Goal: Task Accomplishment & Management: Manage account settings

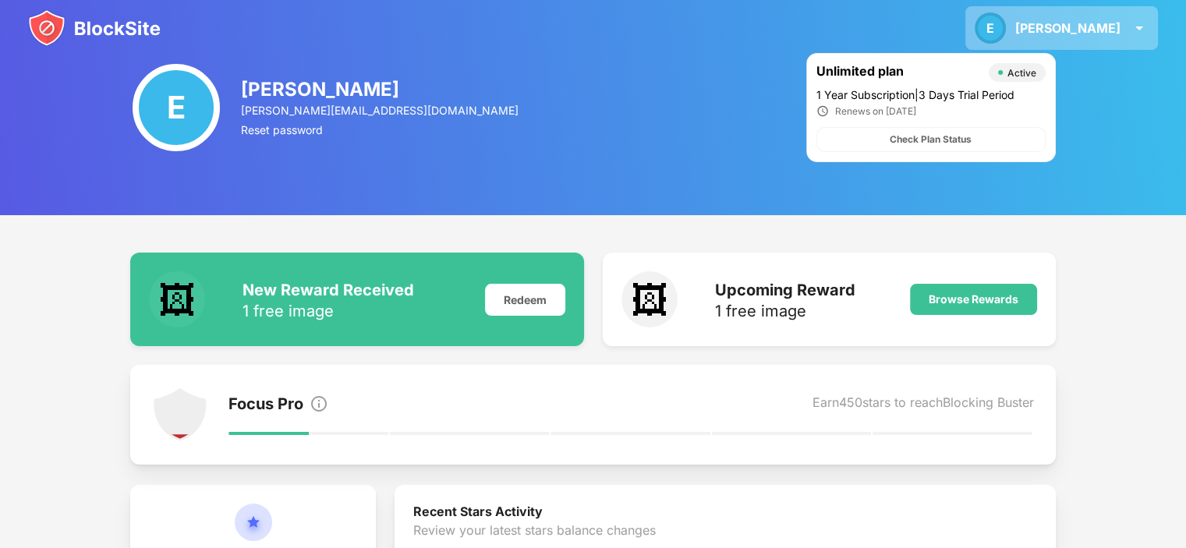
click at [1131, 33] on img at bounding box center [1138, 28] width 19 height 19
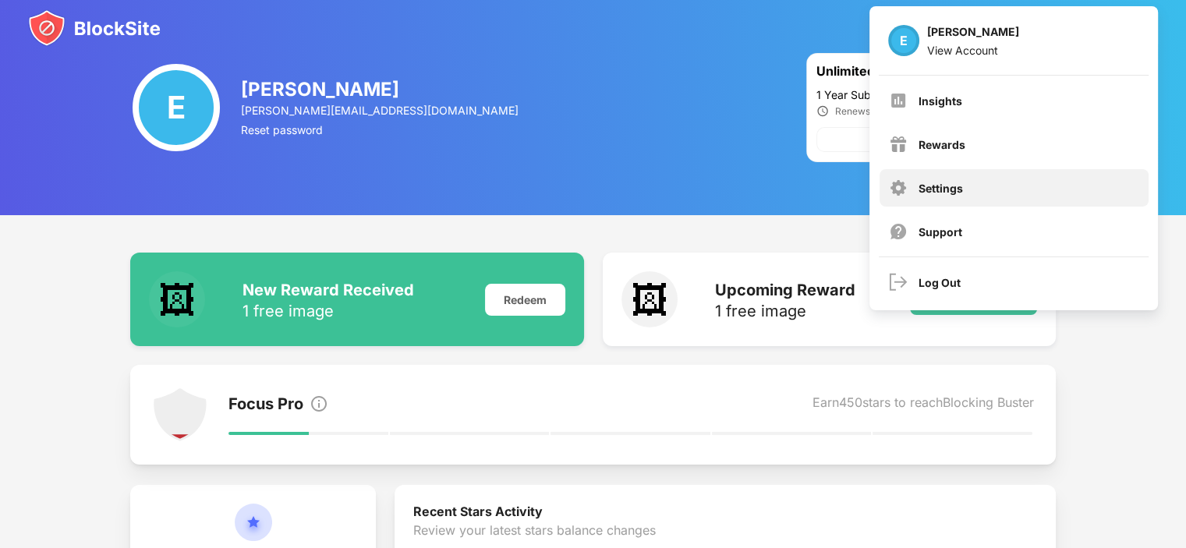
click at [981, 182] on div "Settings" at bounding box center [1013, 187] width 269 height 37
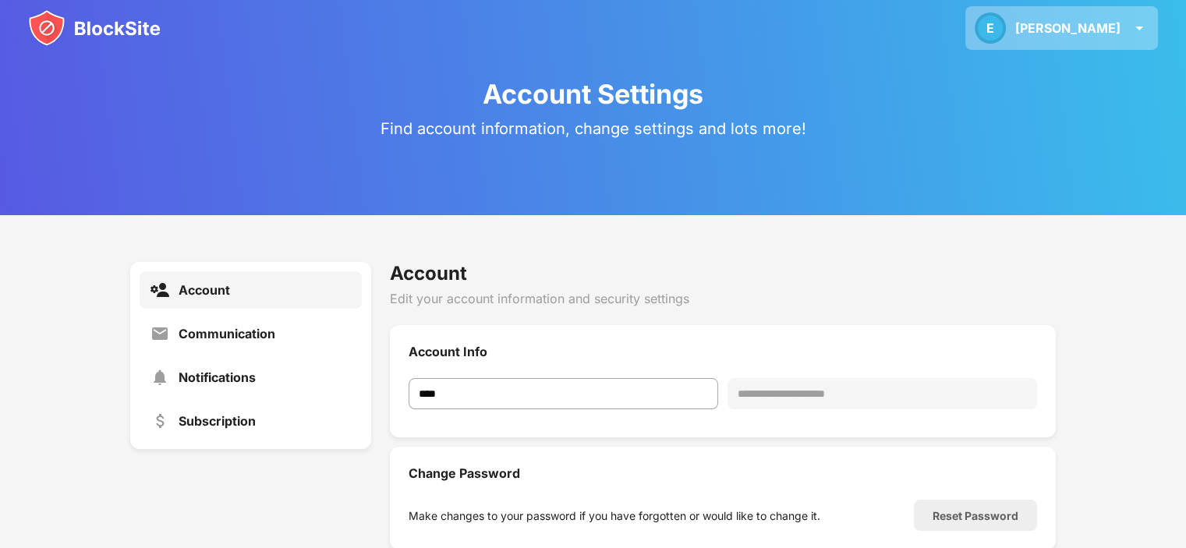
click at [1150, 34] on div "E Emil E Emil View Account Insights Rewards Settings Support Log Out" at bounding box center [1061, 28] width 193 height 44
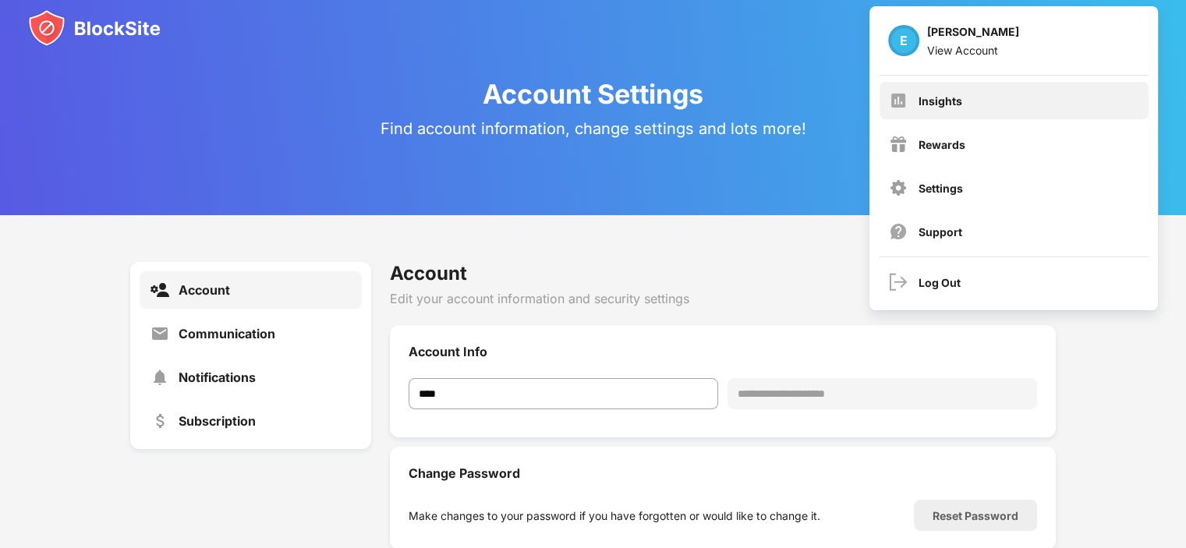
click at [970, 104] on div "Insights" at bounding box center [1013, 100] width 269 height 37
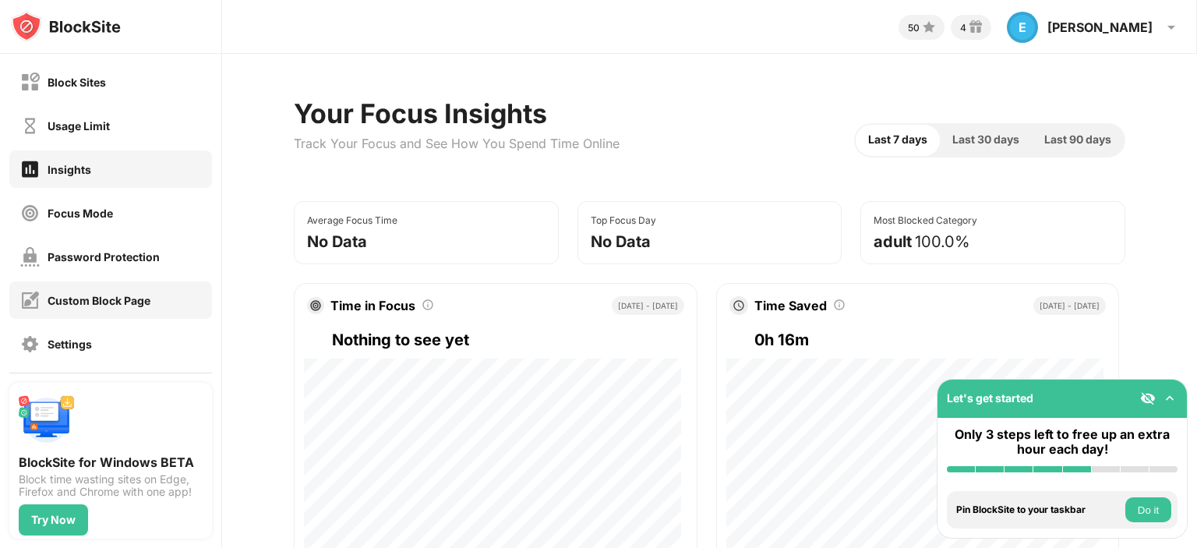
click at [133, 309] on div "Custom Block Page" at bounding box center [110, 299] width 203 height 37
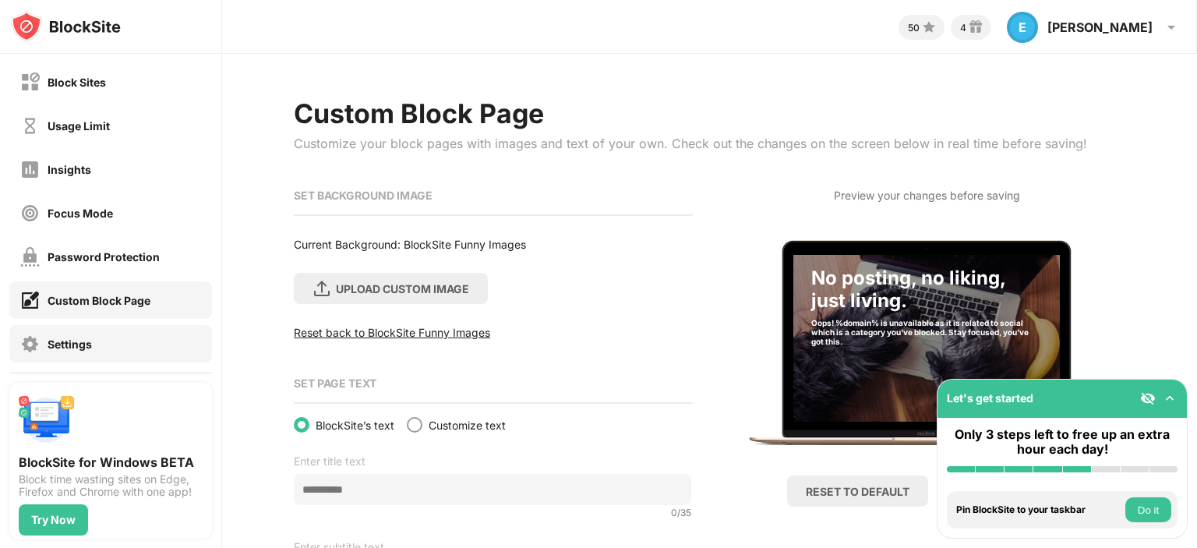
click at [107, 349] on div "Settings" at bounding box center [110, 343] width 203 height 37
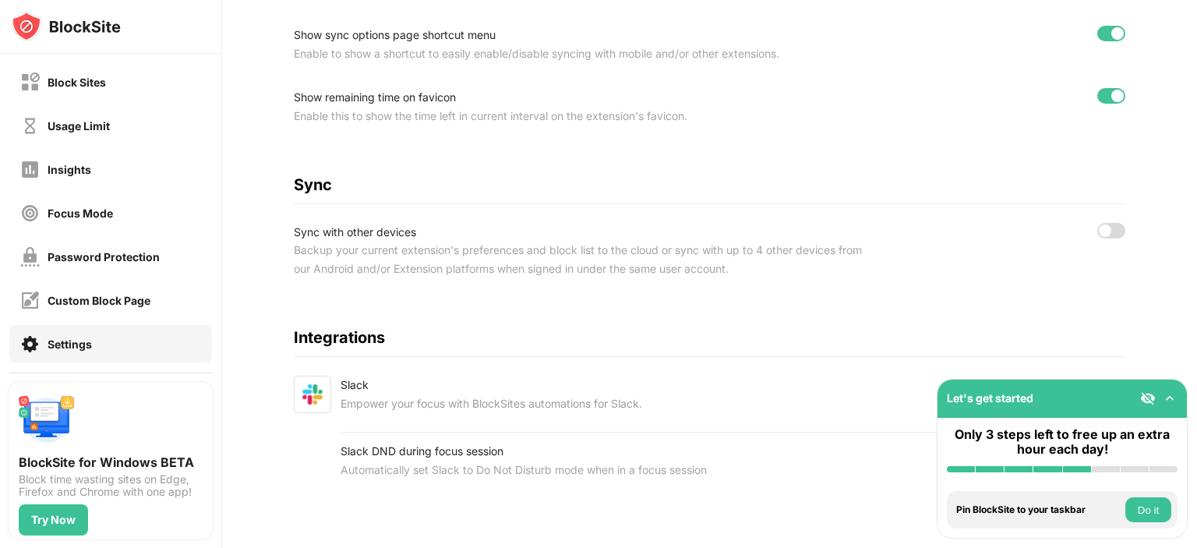
scroll to position [676, 0]
click at [1109, 223] on div at bounding box center [1111, 231] width 28 height 16
click at [1097, 223] on div at bounding box center [1111, 231] width 28 height 16
click at [1099, 224] on div at bounding box center [1105, 230] width 12 height 12
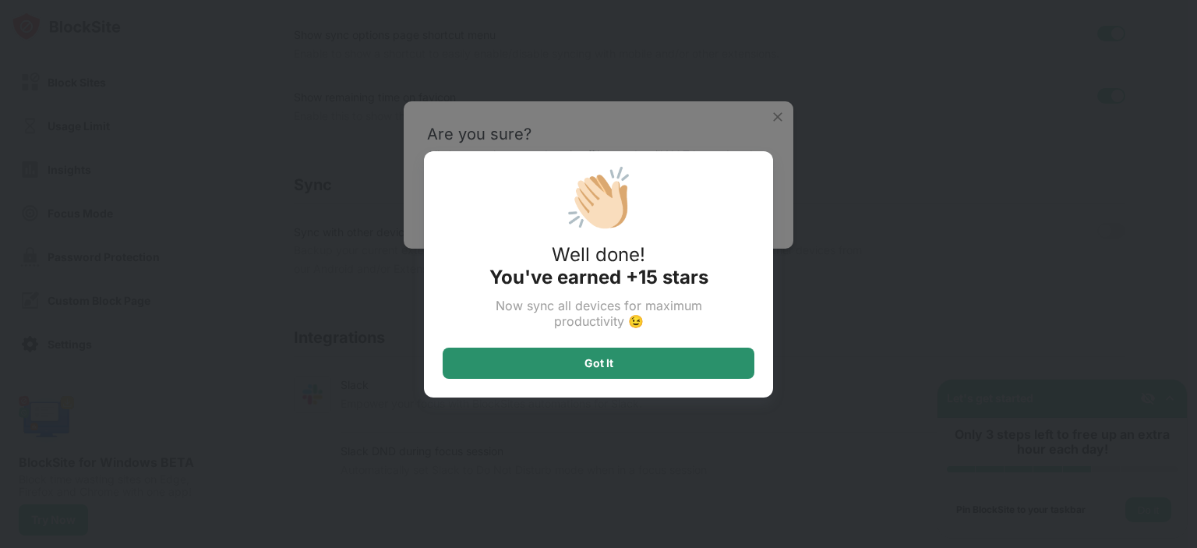
click at [632, 367] on div "Got It" at bounding box center [599, 363] width 312 height 31
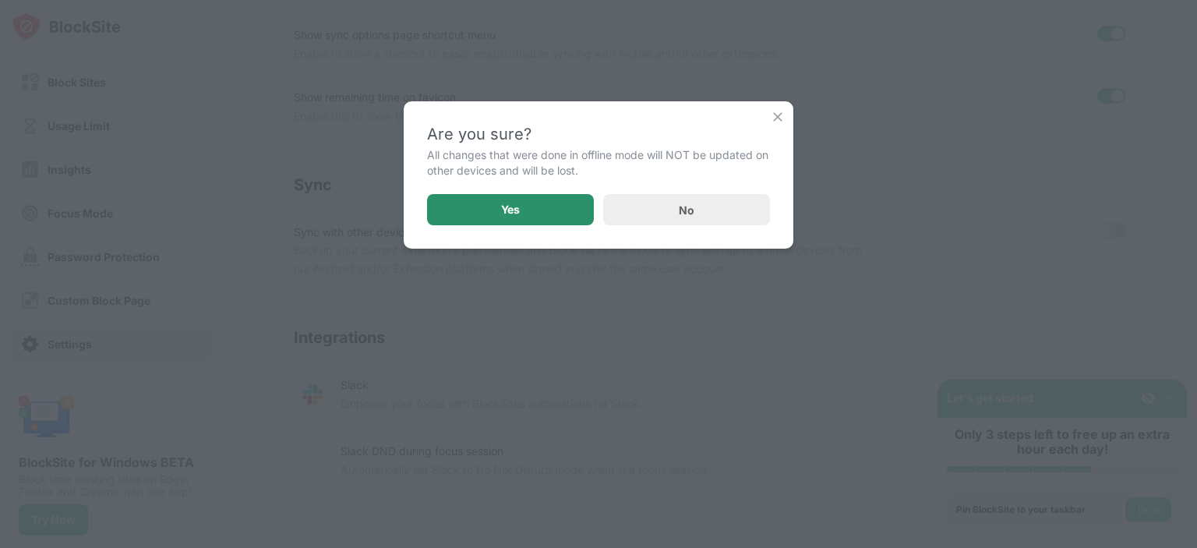
click at [552, 204] on div "Yes" at bounding box center [510, 209] width 167 height 31
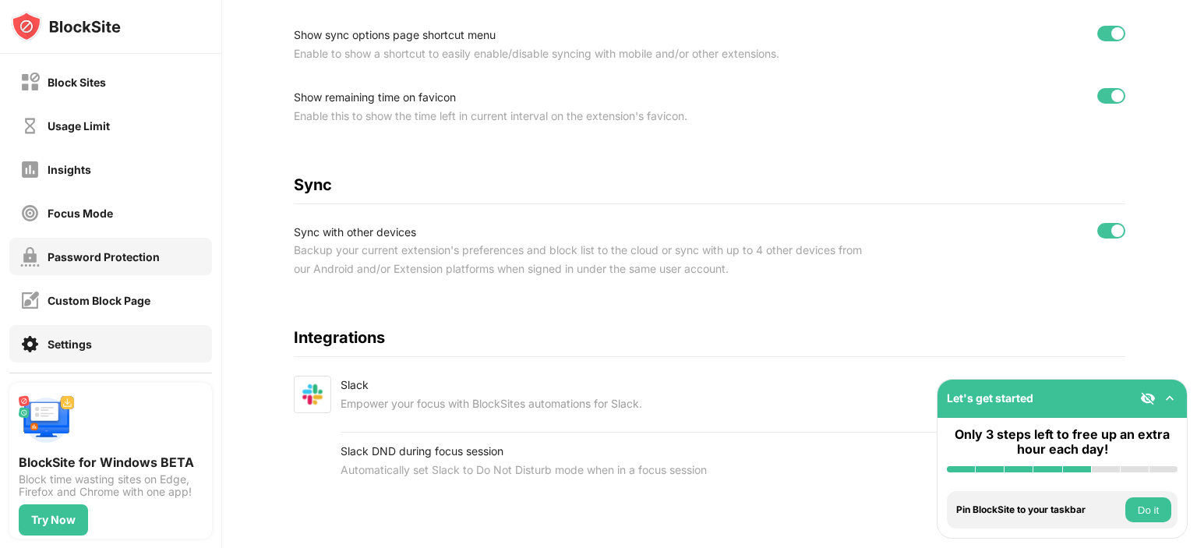
click at [143, 266] on div "Password Protection" at bounding box center [110, 256] width 203 height 37
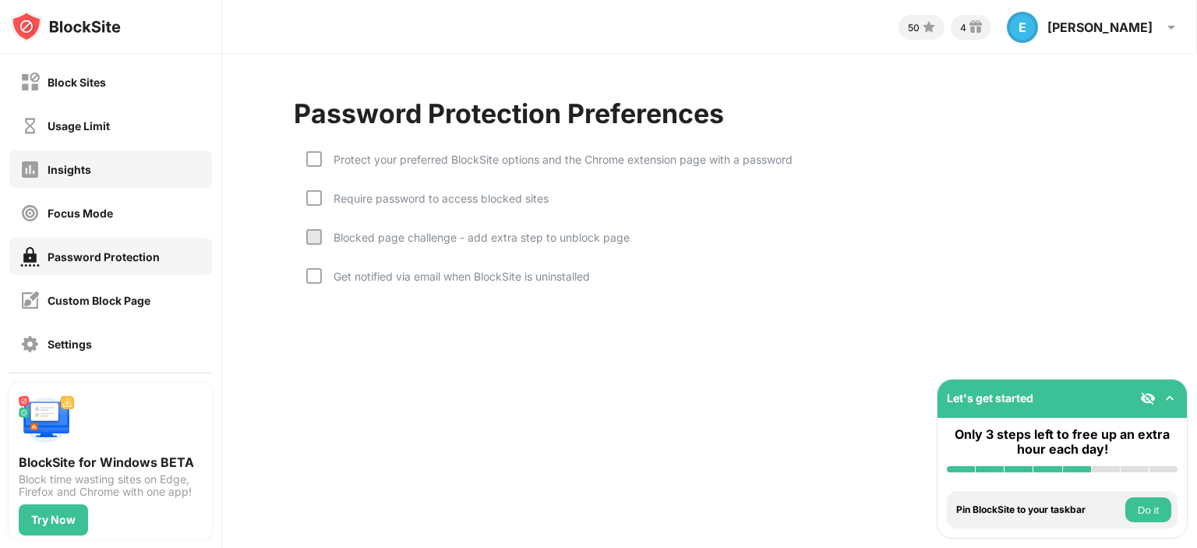
click at [84, 170] on div "Insights" at bounding box center [70, 169] width 44 height 13
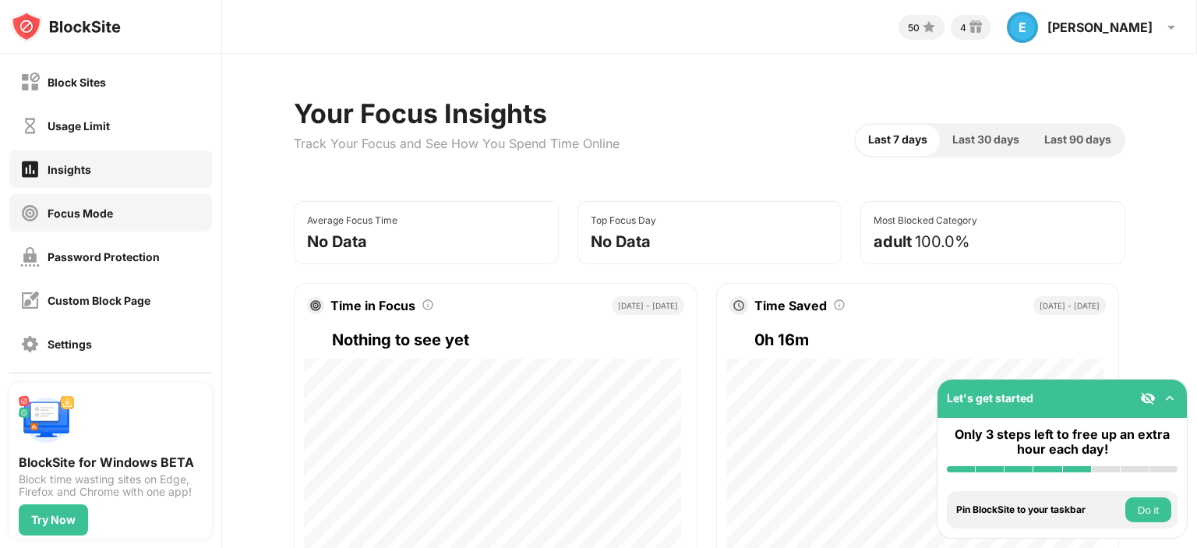
click at [84, 217] on div "Focus Mode" at bounding box center [80, 213] width 65 height 13
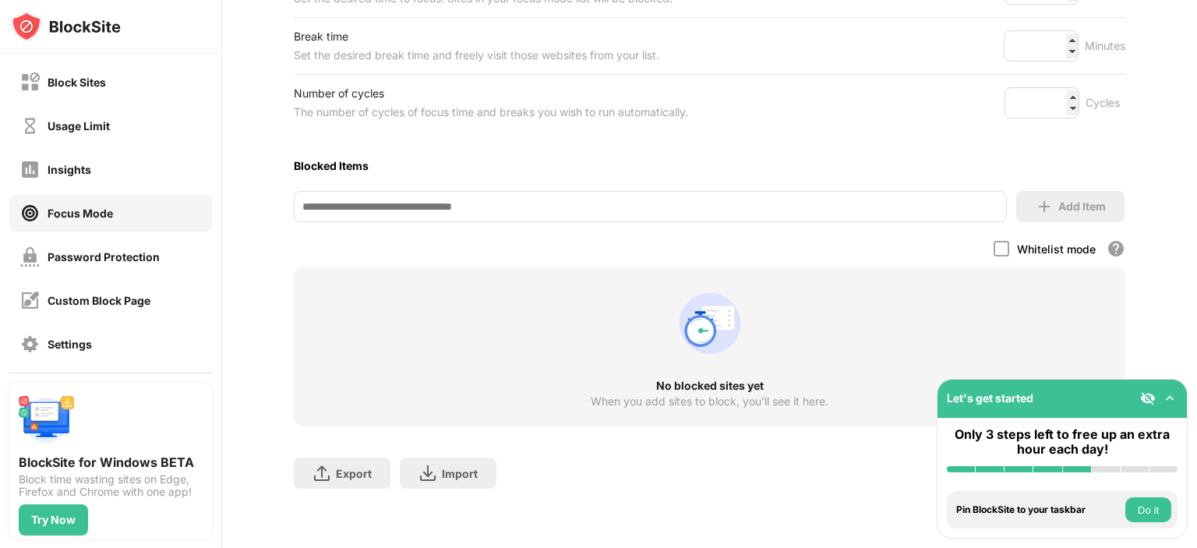
scroll to position [318, 0]
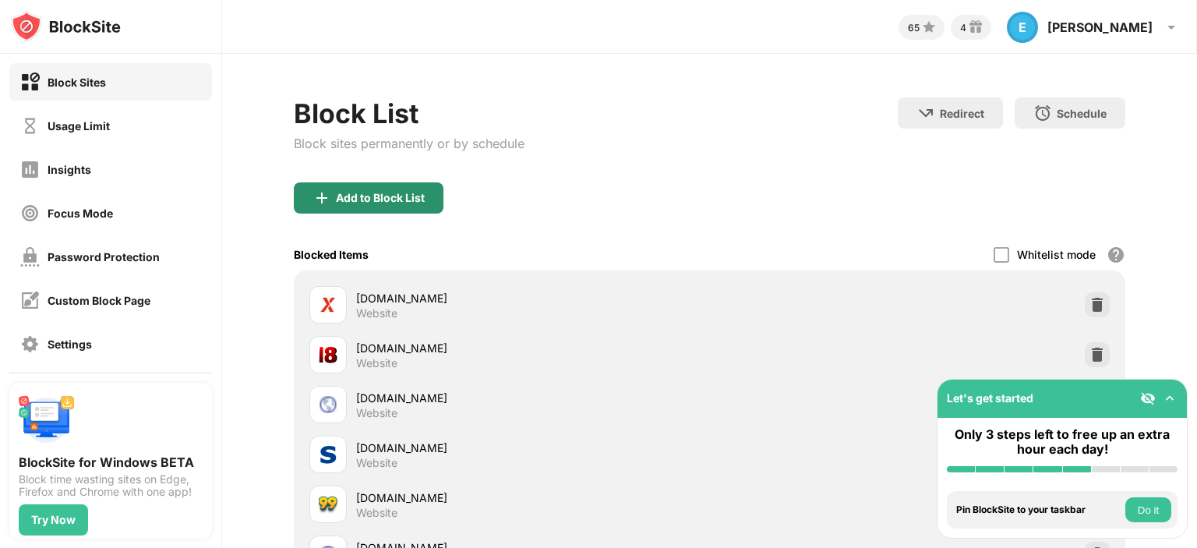
click at [411, 202] on div "Add to Block List" at bounding box center [380, 198] width 89 height 12
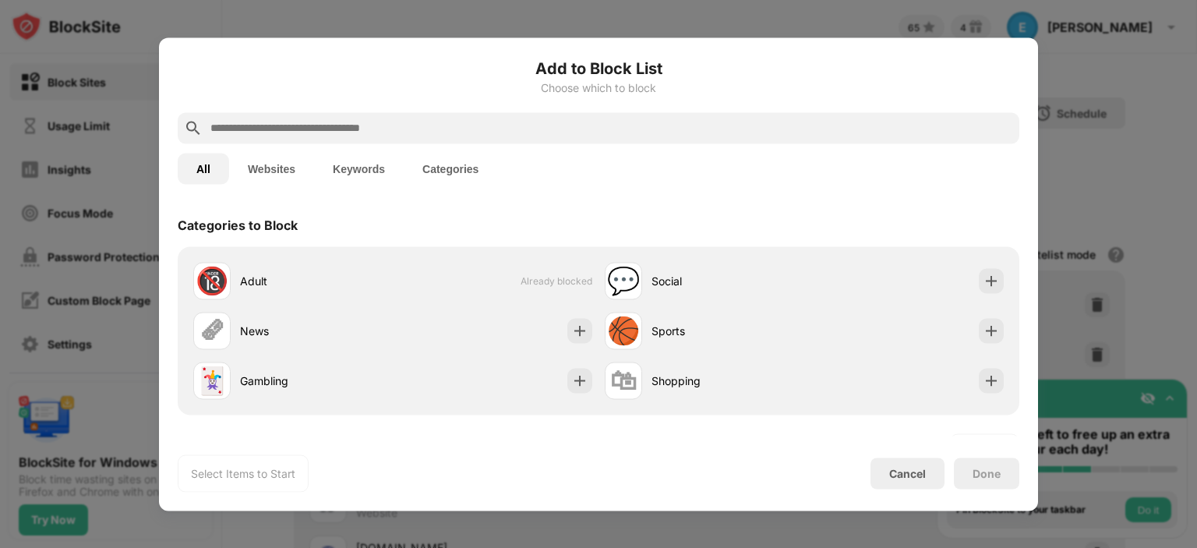
click at [320, 133] on input "text" at bounding box center [611, 127] width 804 height 19
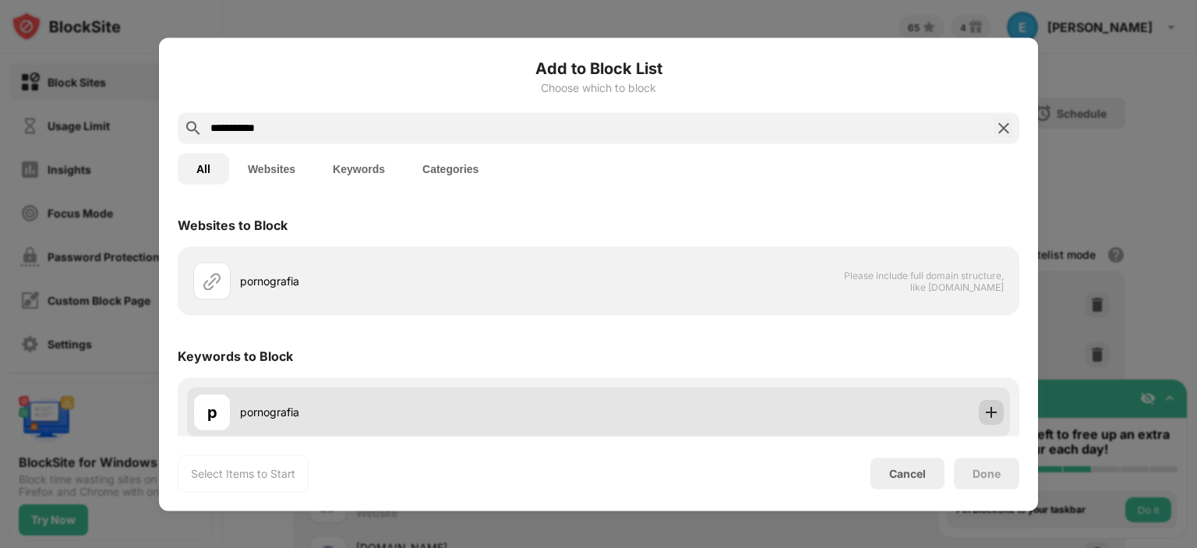
type input "**********"
click at [984, 415] on img at bounding box center [992, 412] width 16 height 16
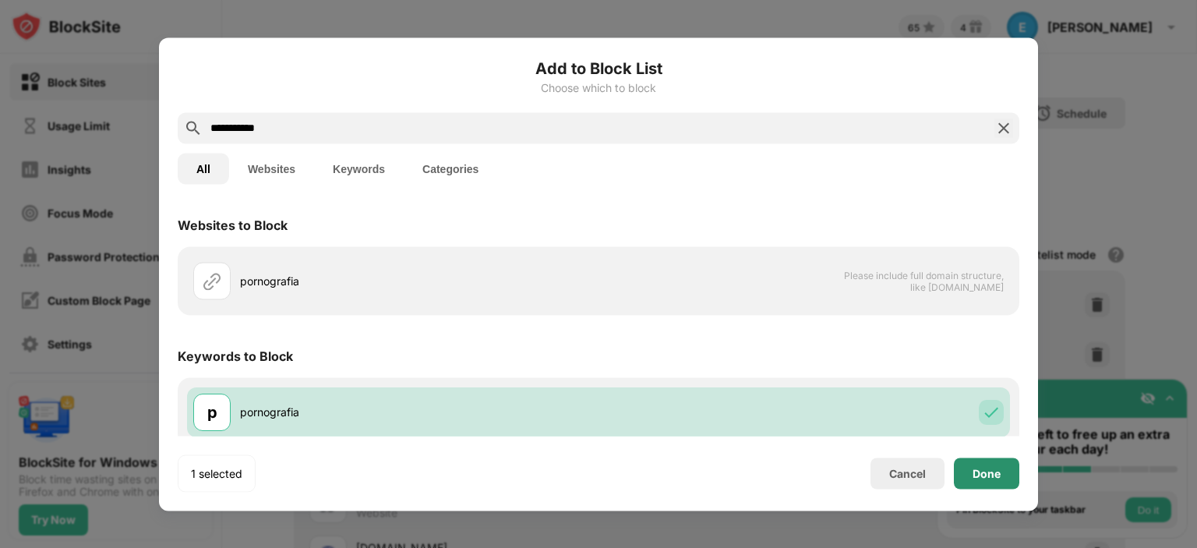
click at [991, 475] on div "Done" at bounding box center [987, 473] width 28 height 12
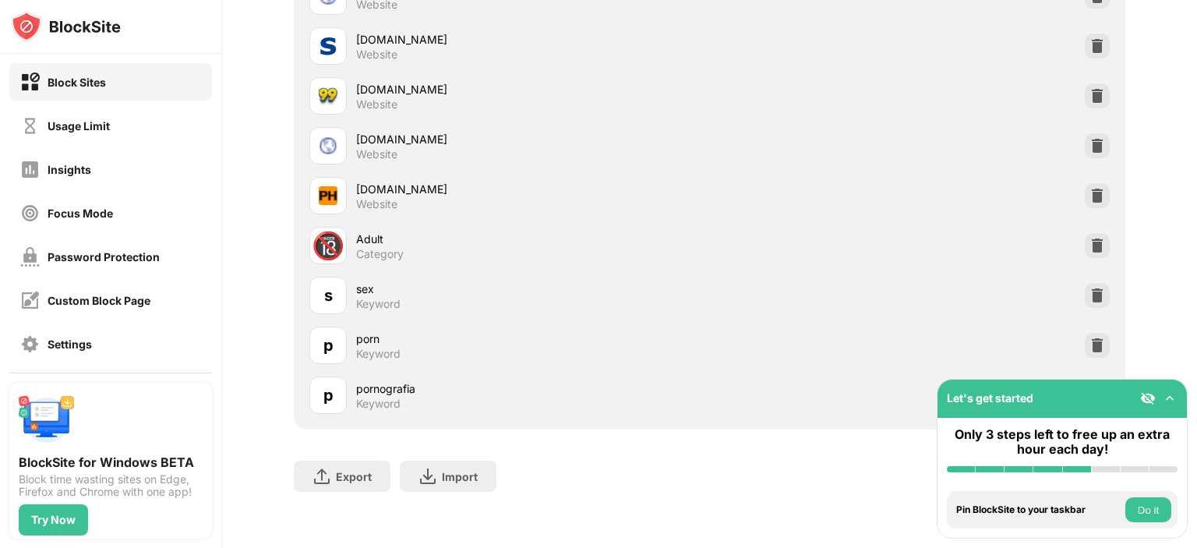
scroll to position [422, 0]
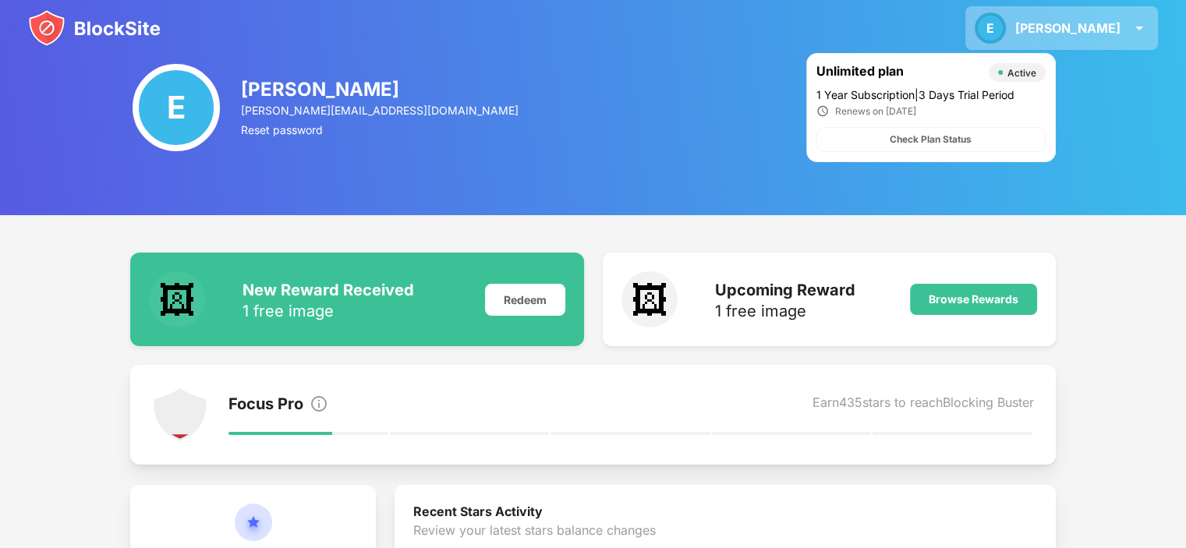
click at [1149, 30] on div "E Emil E Emil View Account Insights Rewards Settings Support Log Out" at bounding box center [1061, 28] width 193 height 44
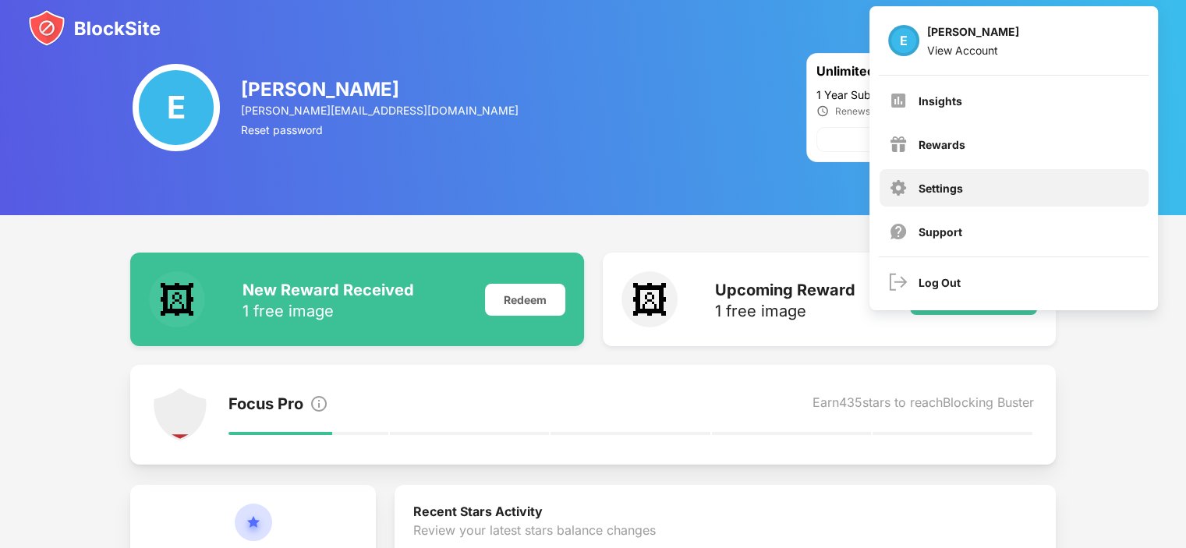
click at [963, 188] on div "Settings" at bounding box center [1013, 187] width 269 height 37
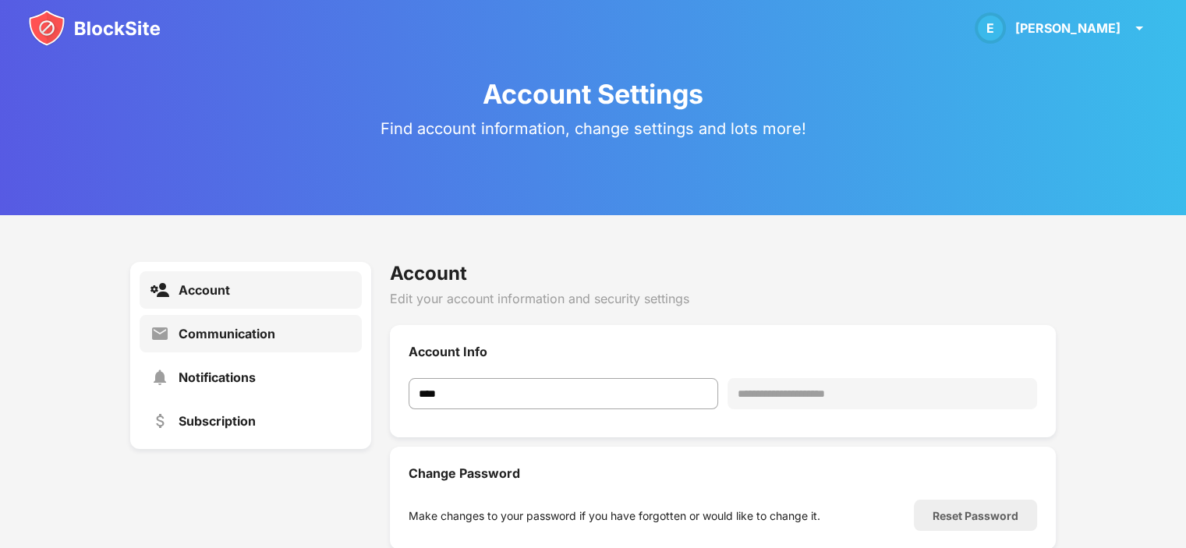
click at [259, 339] on div "Communication" at bounding box center [226, 334] width 97 height 16
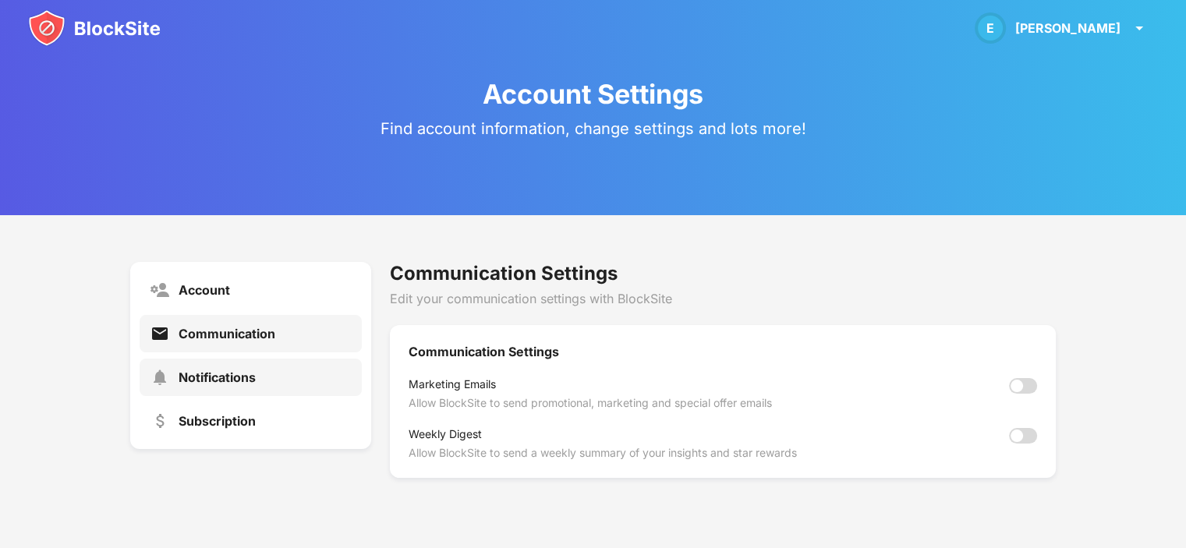
click at [196, 385] on div "Notifications" at bounding box center [251, 377] width 222 height 37
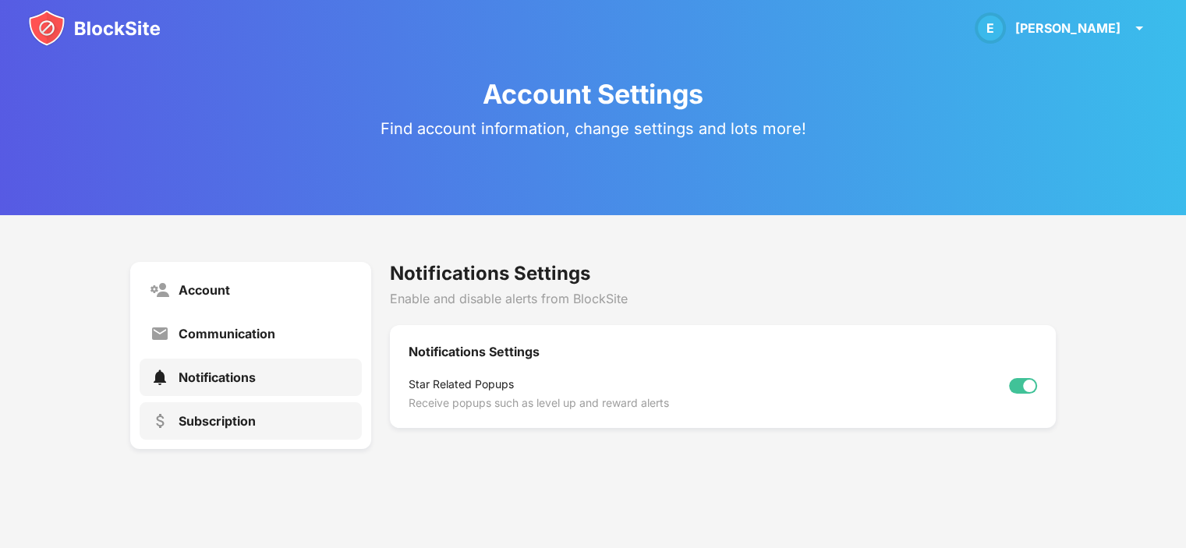
click at [234, 433] on div "Subscription" at bounding box center [251, 420] width 222 height 37
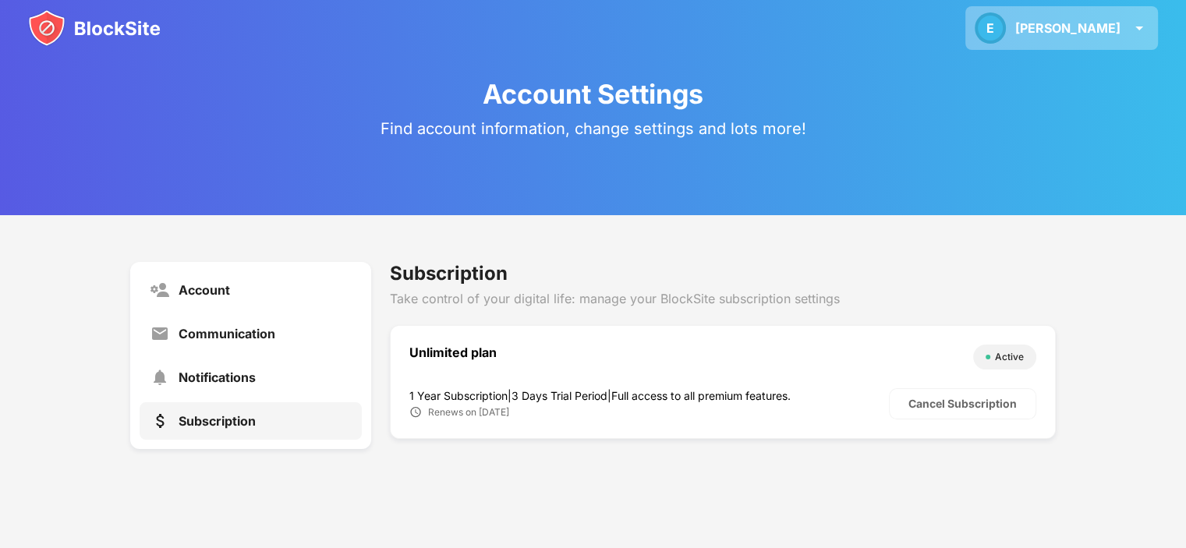
click at [1147, 39] on div "E Emil E Emil View Account Insights Rewards Settings Support Log Out" at bounding box center [1061, 28] width 193 height 44
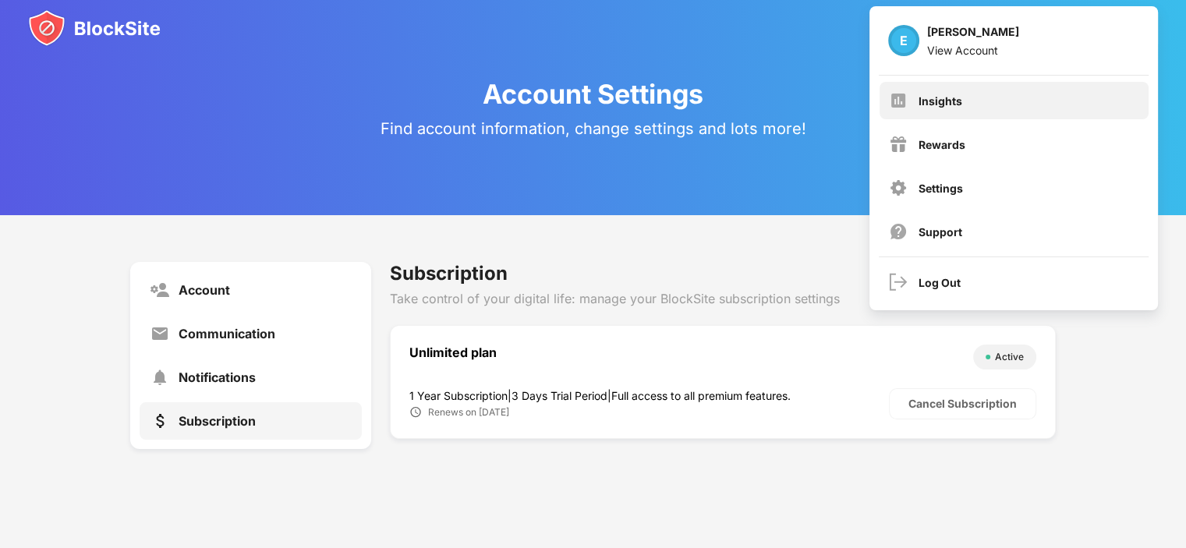
click at [970, 105] on div "Insights" at bounding box center [1013, 100] width 269 height 37
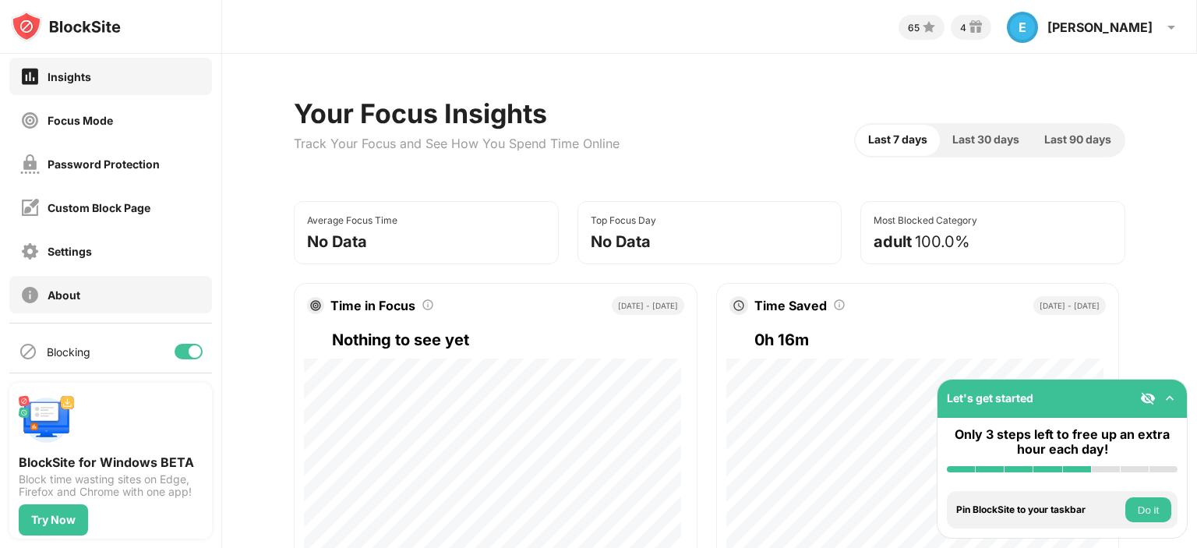
scroll to position [58, 0]
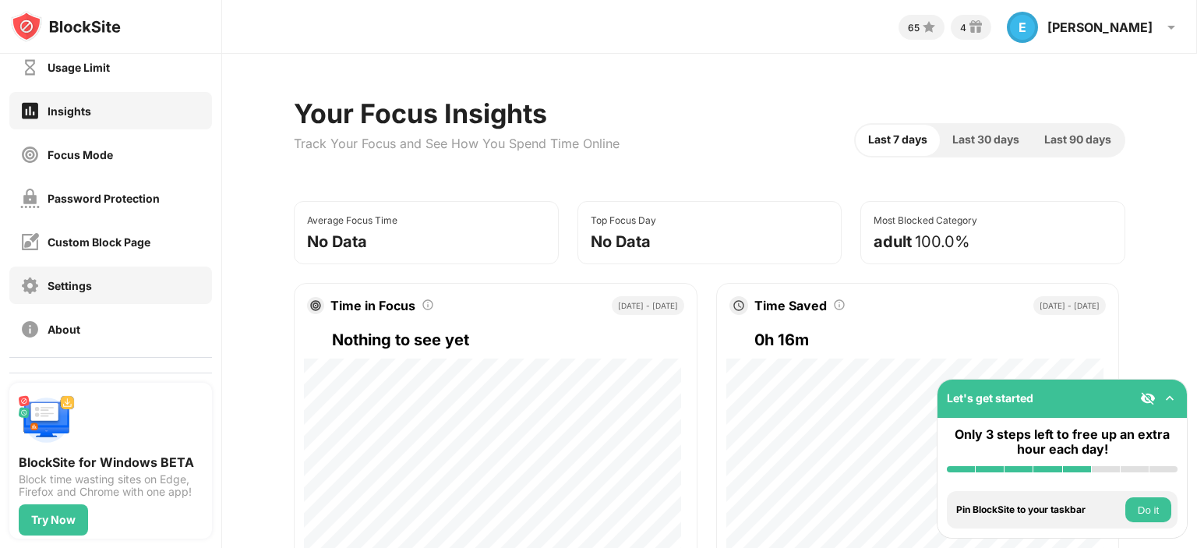
click at [90, 282] on div "Settings" at bounding box center [70, 285] width 44 height 13
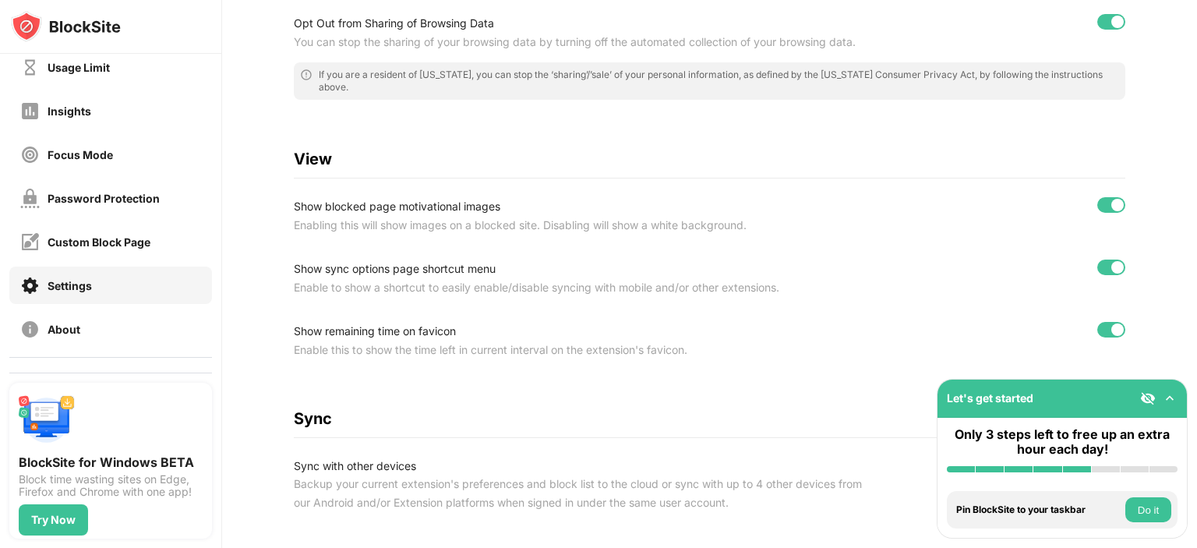
scroll to position [364, 0]
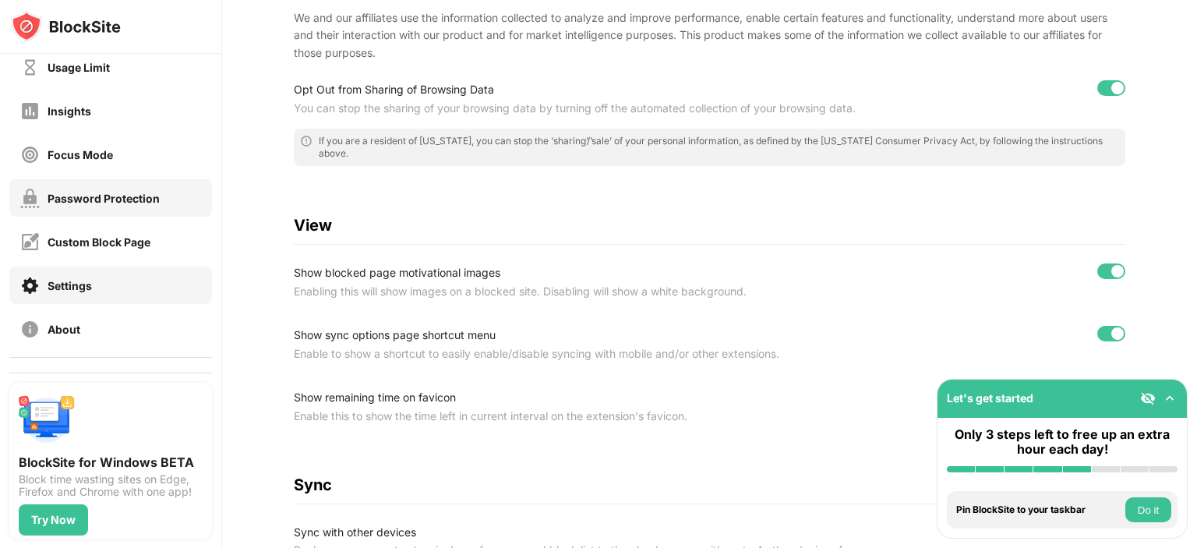
click at [125, 198] on div "Password Protection" at bounding box center [104, 198] width 112 height 13
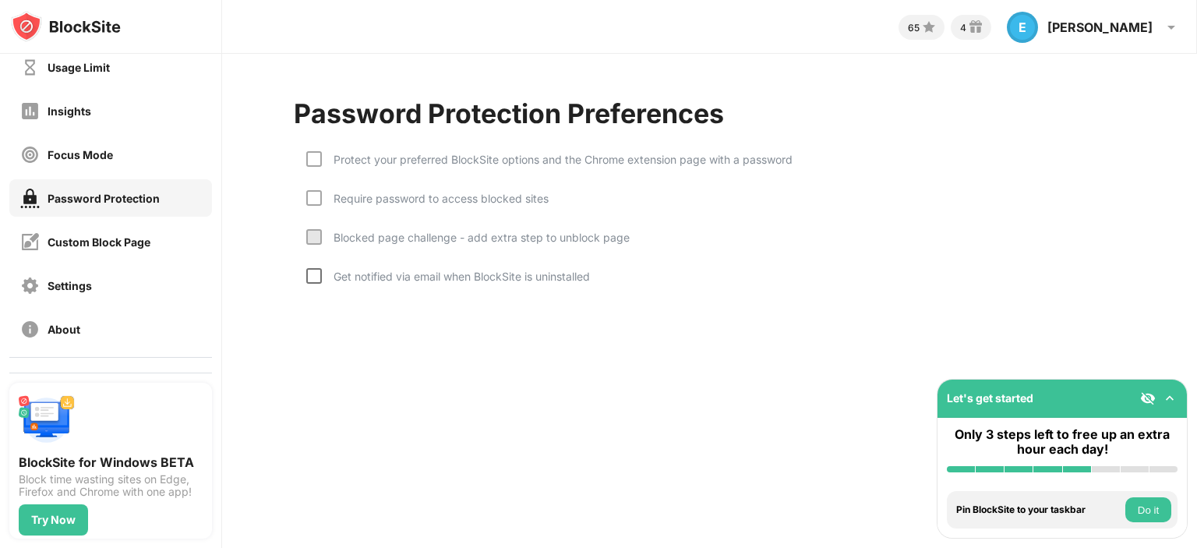
click at [318, 272] on div at bounding box center [314, 276] width 16 height 16
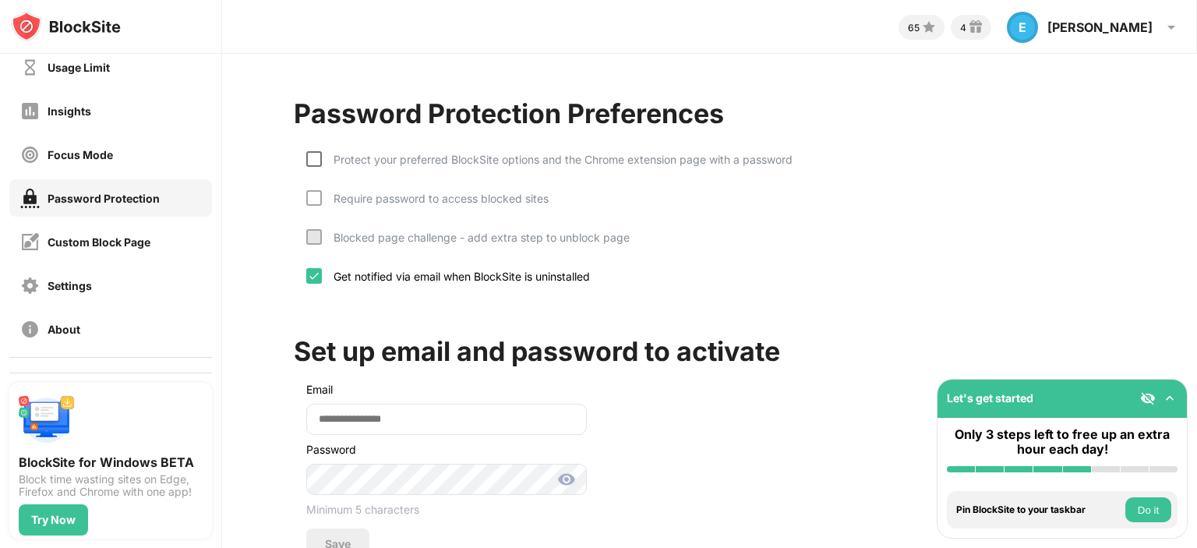
click at [316, 148] on div "Protect your preferred BlockSite options and the Chrome extension page with a p…" at bounding box center [710, 221] width 832 height 171
click at [319, 157] on div at bounding box center [314, 159] width 16 height 16
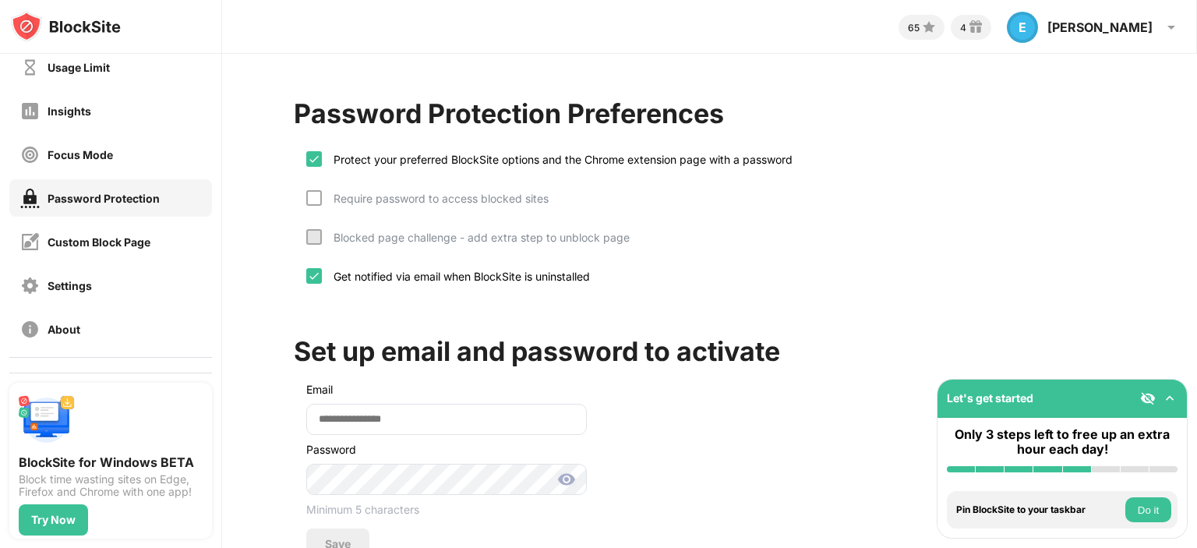
scroll to position [63, 0]
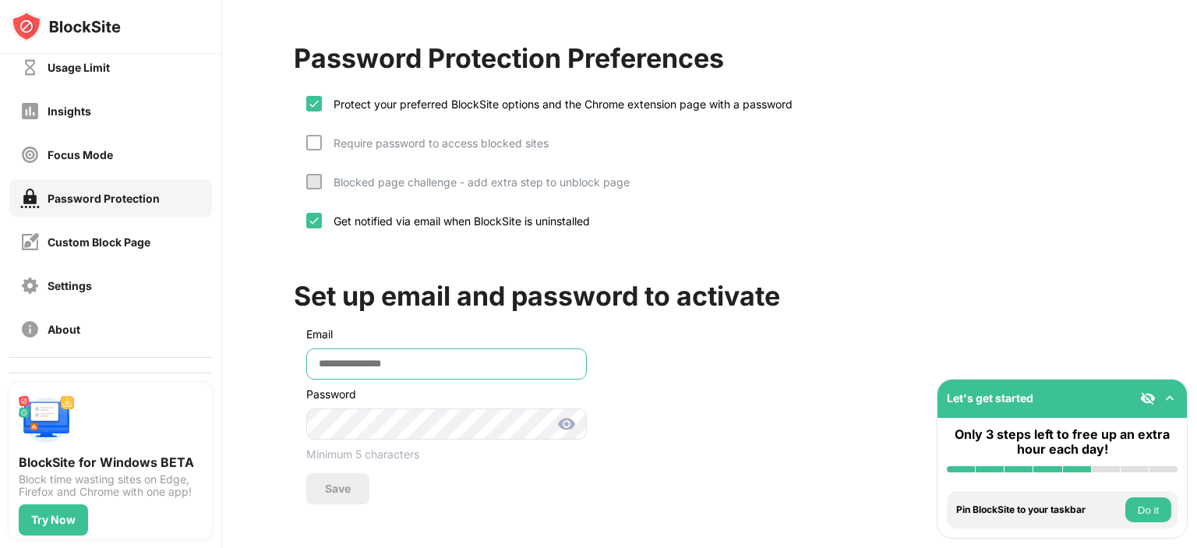
click at [402, 352] on input "email" at bounding box center [446, 363] width 281 height 31
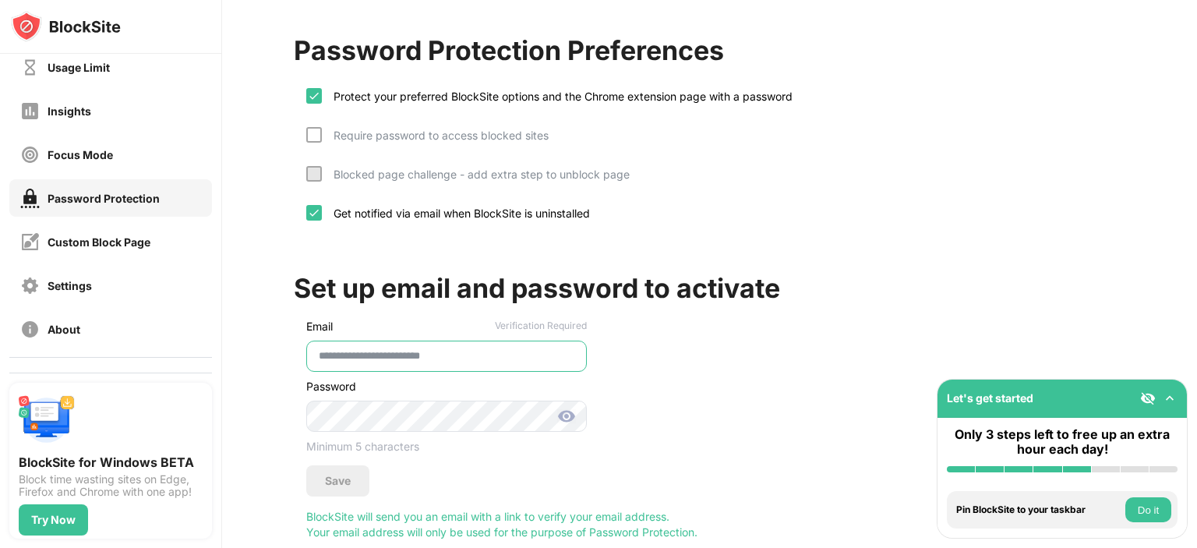
type input "**********"
click at [639, 373] on div "**********" at bounding box center [710, 391] width 832 height 295
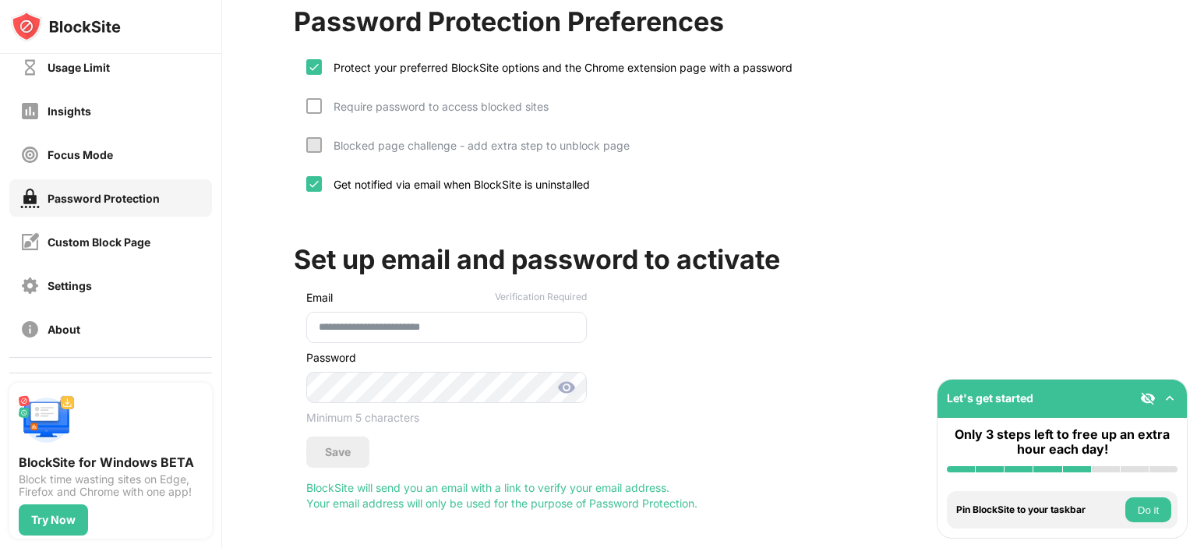
scroll to position [106, 0]
